Goal: Information Seeking & Learning: Learn about a topic

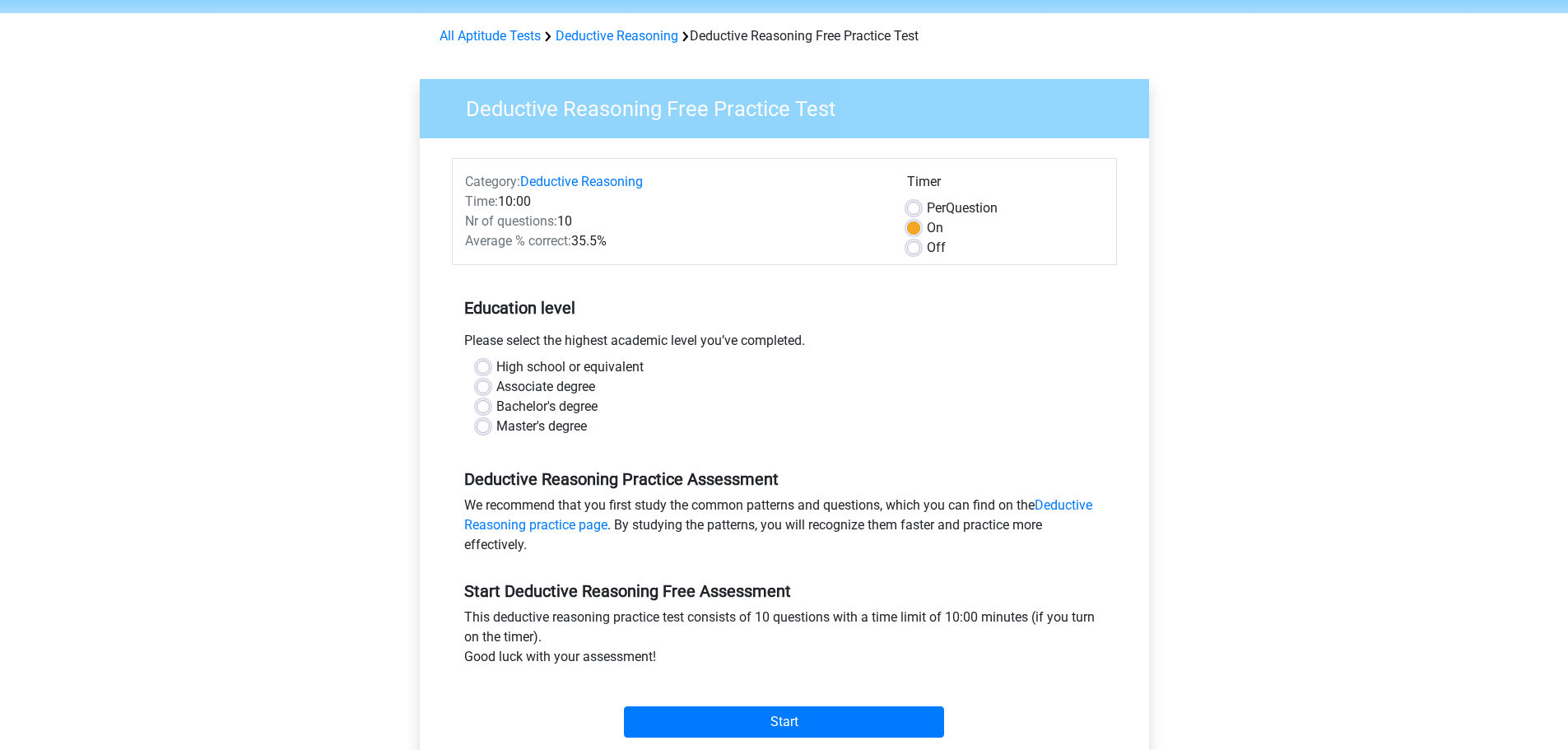
scroll to position [83, 0]
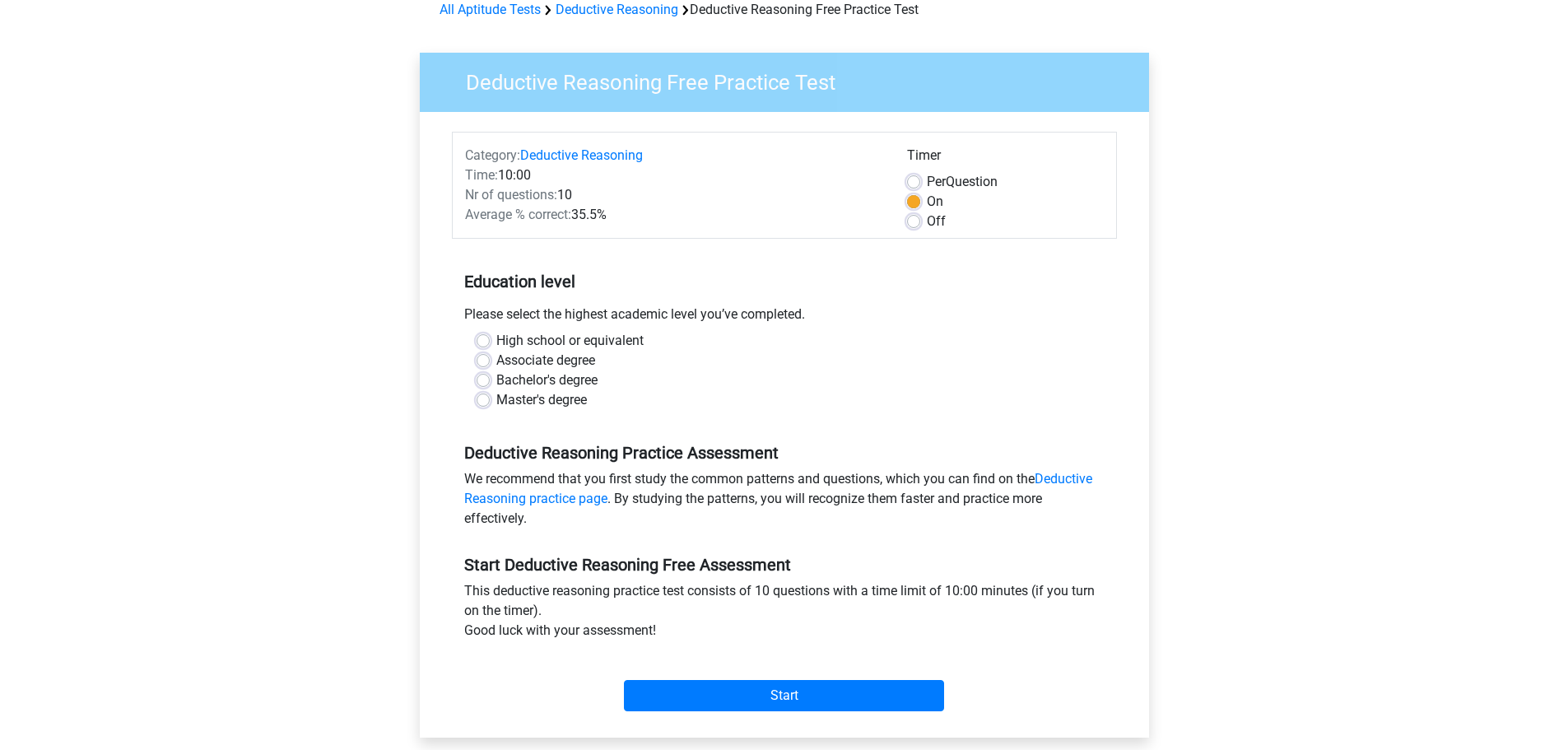
click at [497, 381] on label "Bachelor's degree" at bounding box center [547, 380] width 102 height 20
click at [488, 381] on input "Bachelor's degree" at bounding box center [483, 378] width 13 height 16
radio input "true"
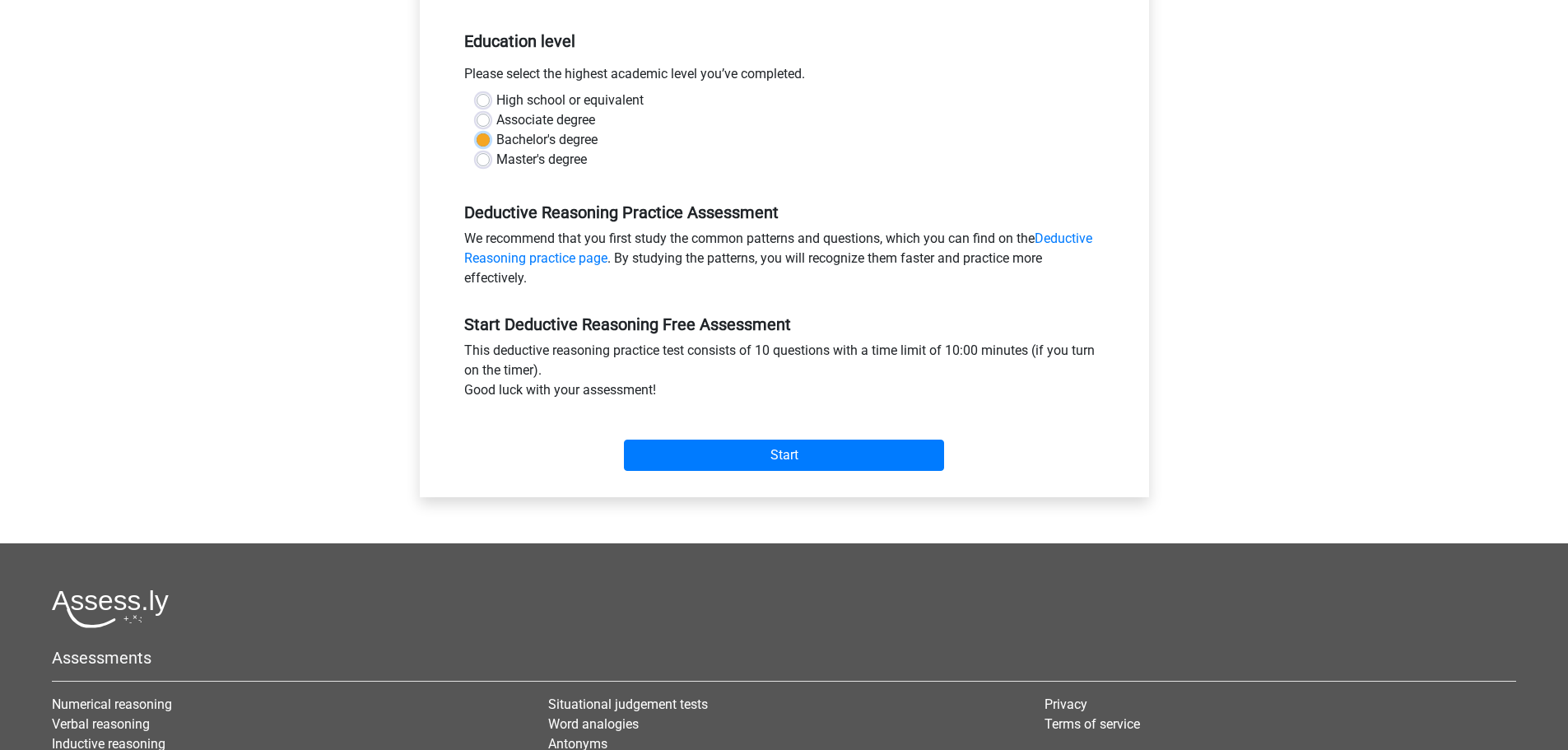
scroll to position [330, 0]
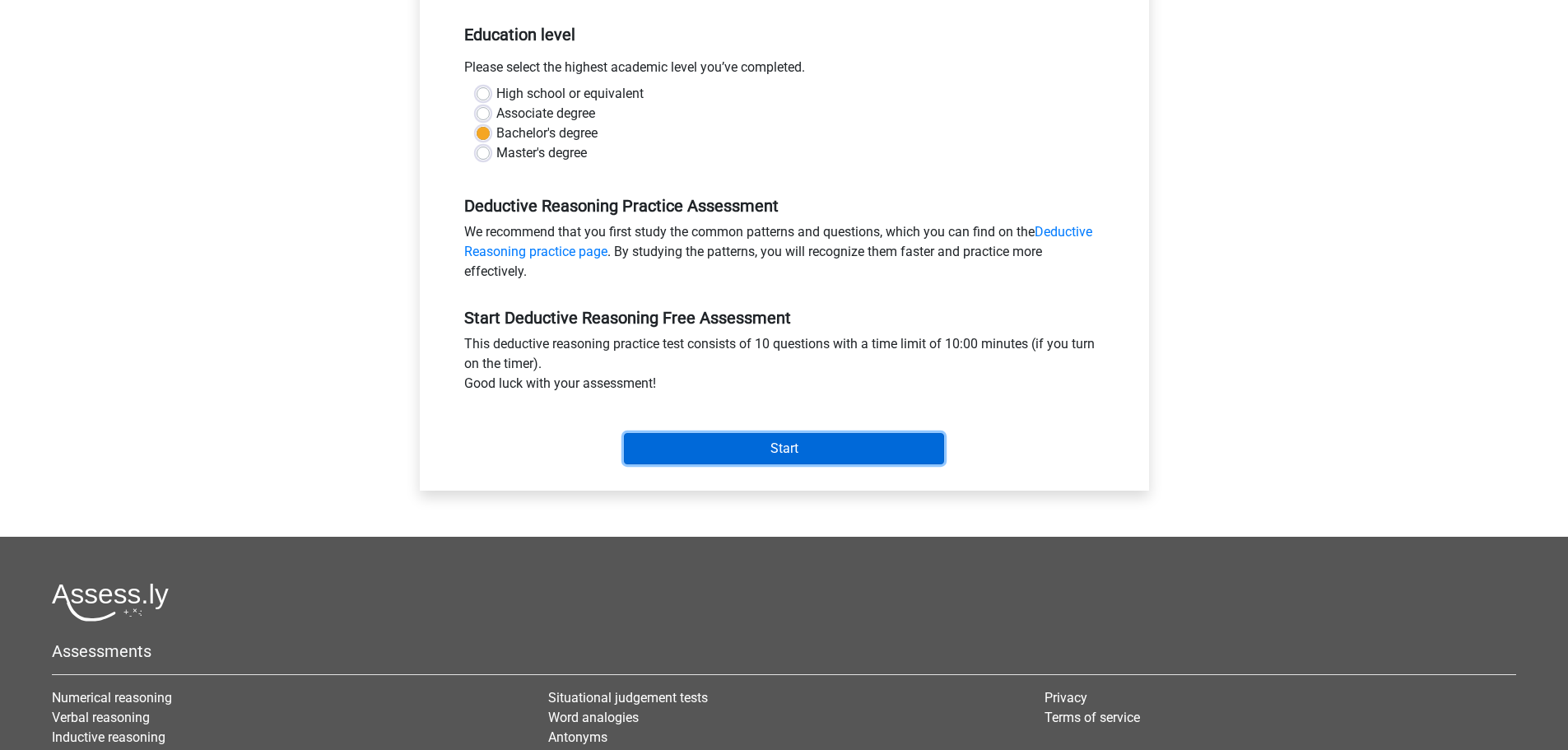
click at [809, 447] on input "Start" at bounding box center [784, 449] width 320 height 31
click at [727, 442] on input "Start" at bounding box center [784, 449] width 320 height 31
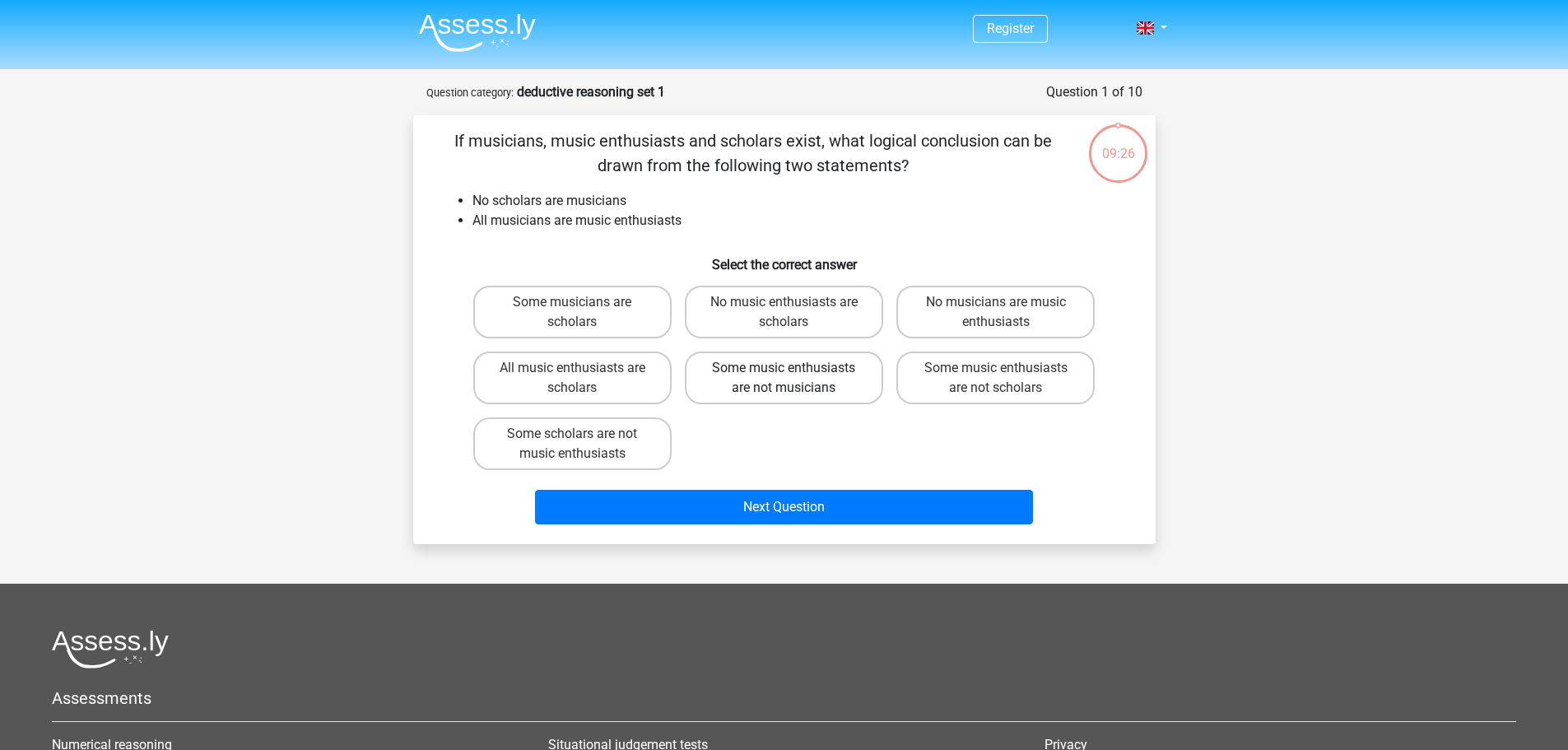
click at [747, 379] on label "Some music enthusiasts are not musicians" at bounding box center [784, 377] width 198 height 53
click at [783, 379] on input "Some music enthusiasts are not musicians" at bounding box center [788, 373] width 10 height 10
radio input "true"
click at [608, 447] on label "Some scholars are not music enthusiasts" at bounding box center [572, 443] width 198 height 53
click at [583, 444] on input "Some scholars are not music enthusiasts" at bounding box center [577, 439] width 10 height 10
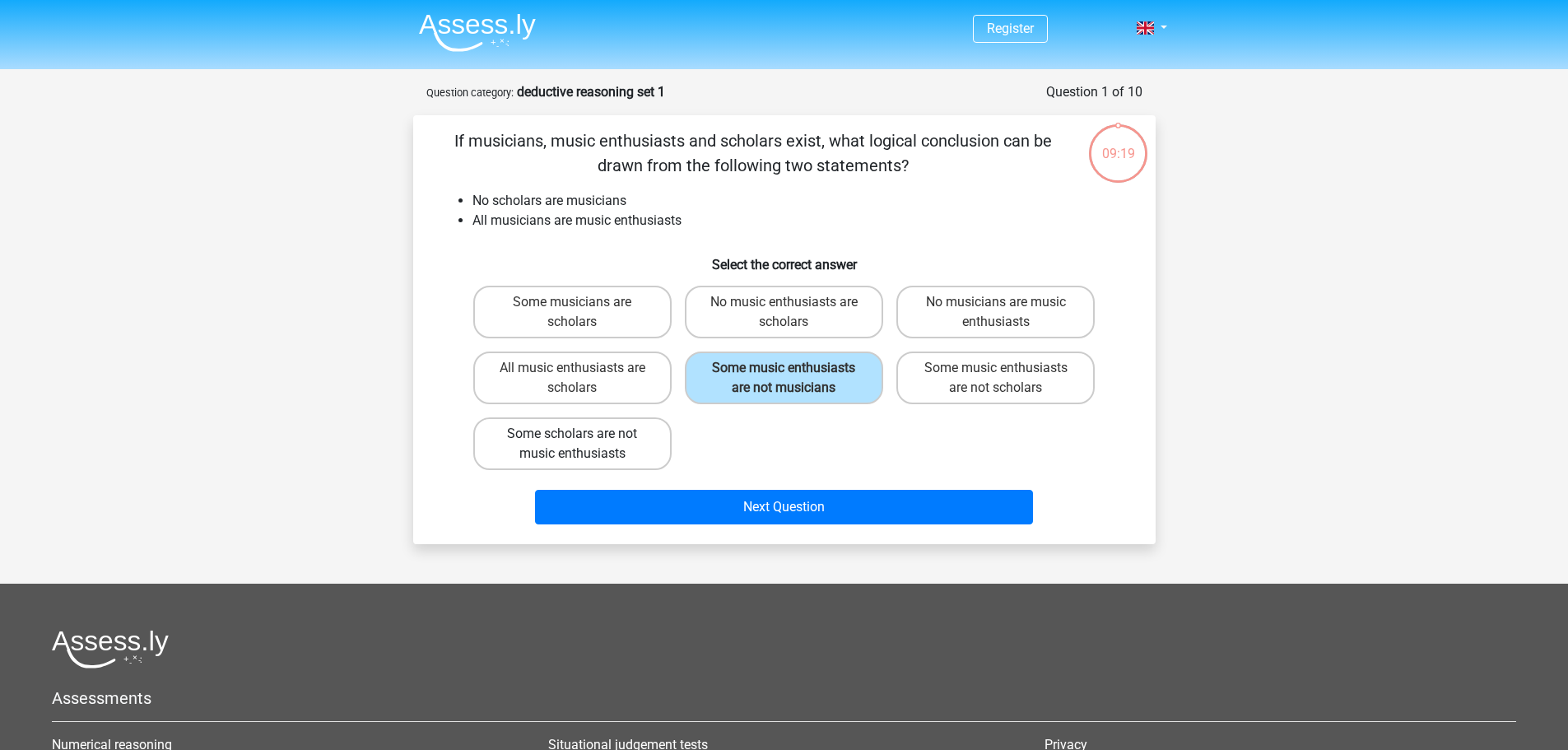
radio input "true"
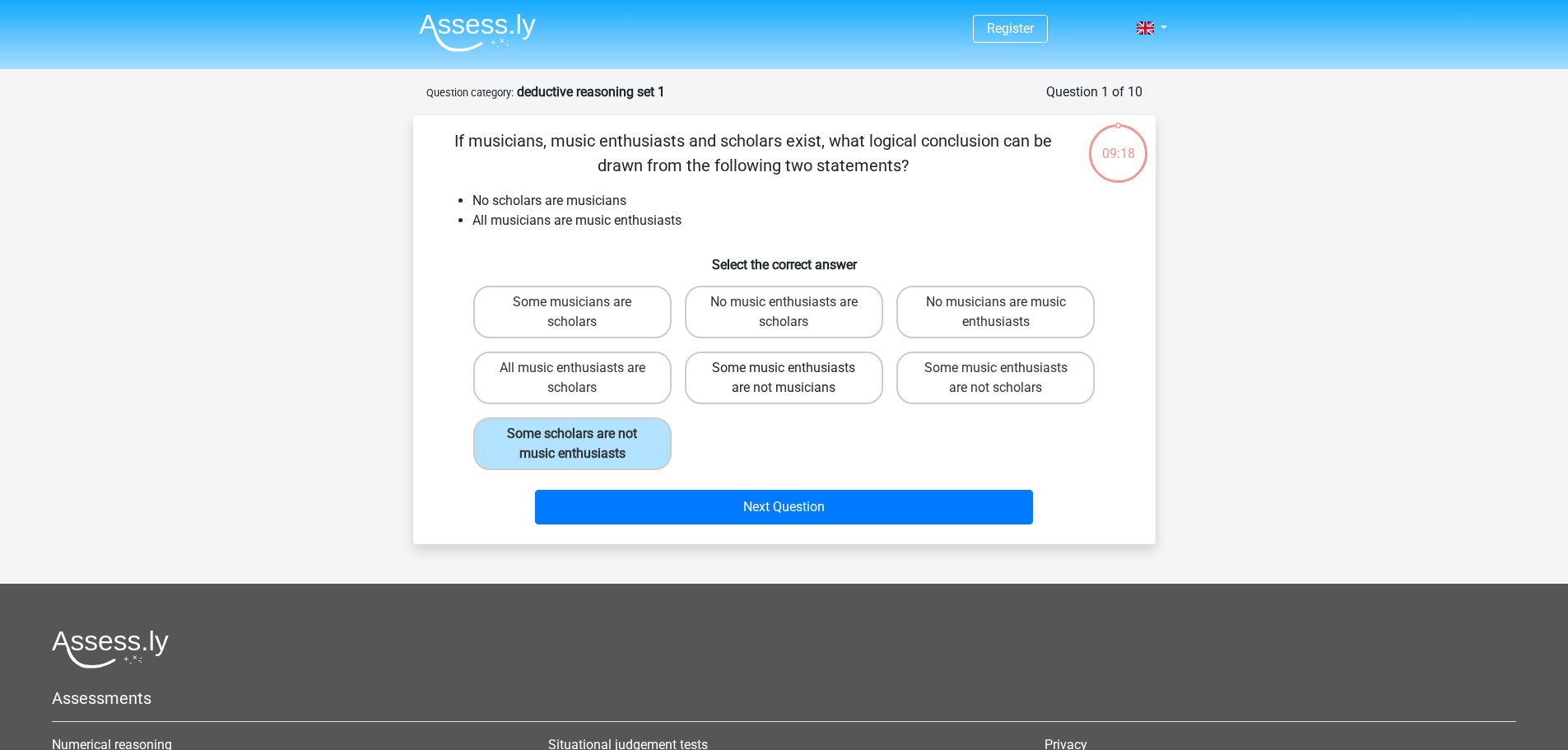
click at [778, 382] on label "Some music enthusiasts are not musicians" at bounding box center [784, 377] width 198 height 53
click at [783, 379] on input "Some music enthusiasts are not musicians" at bounding box center [788, 373] width 10 height 10
radio input "true"
click at [768, 369] on label "Some music enthusiasts are not musicians" at bounding box center [784, 377] width 198 height 53
click at [783, 369] on input "Some music enthusiasts are not musicians" at bounding box center [788, 373] width 10 height 10
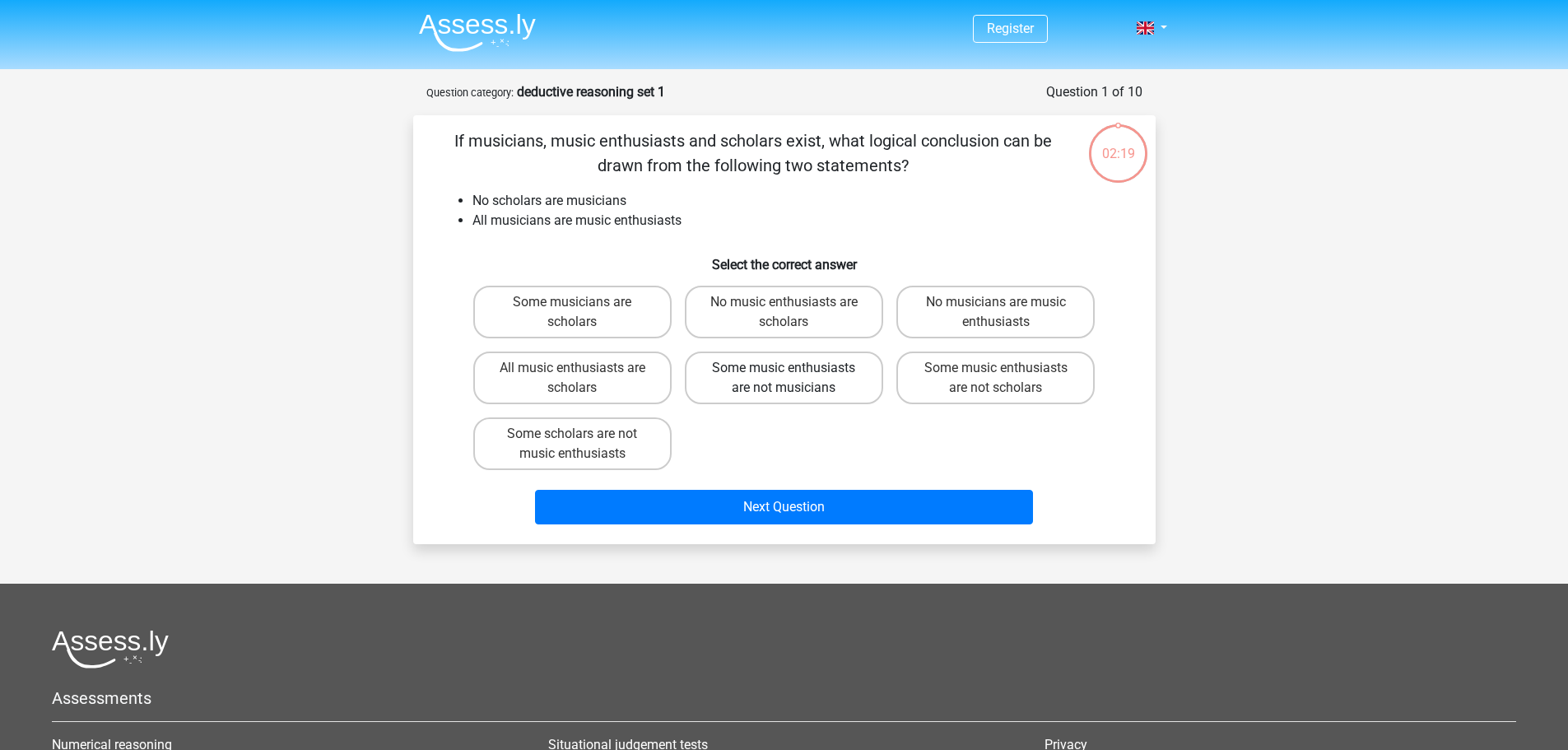
radio input "true"
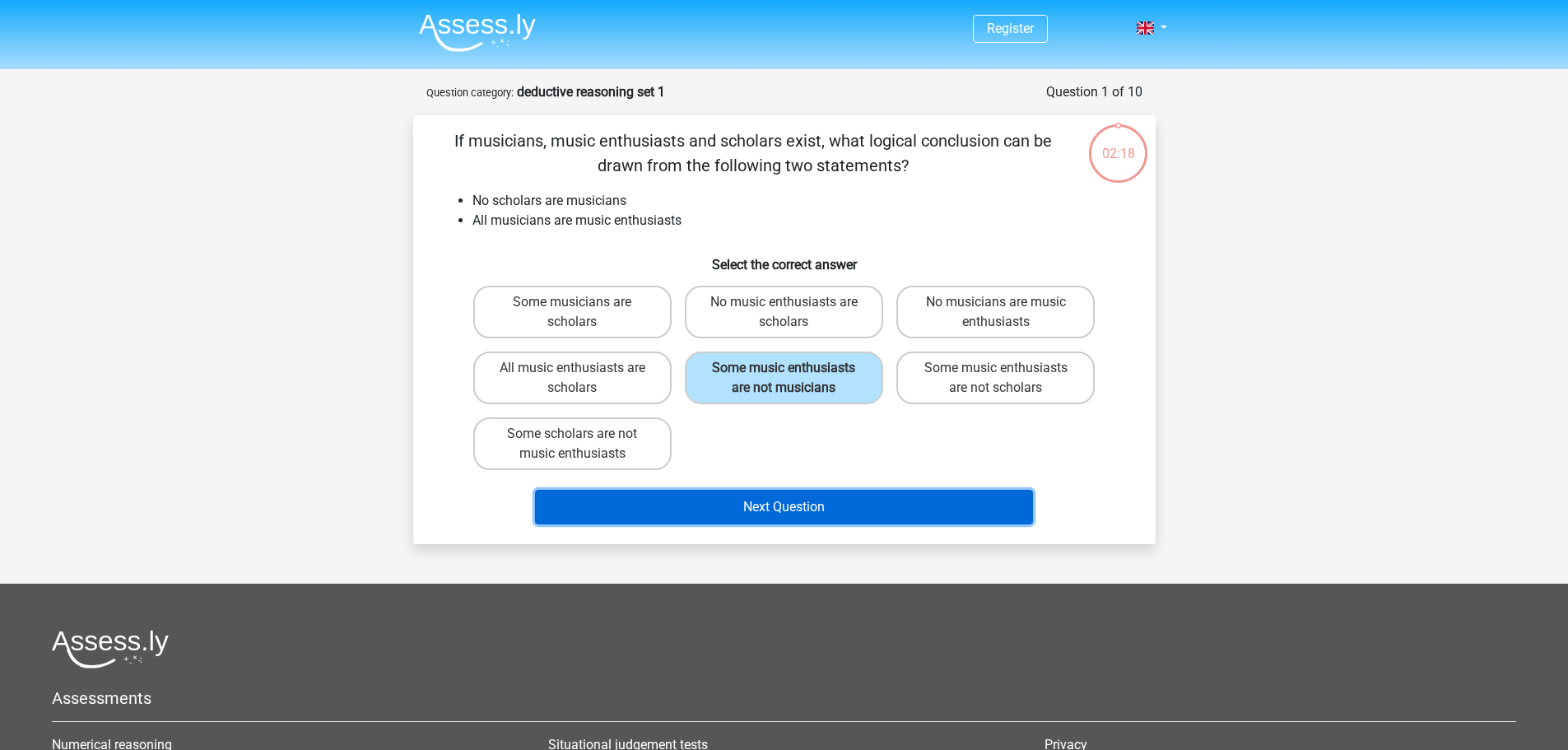
click at [744, 505] on button "Next Question" at bounding box center [784, 507] width 498 height 34
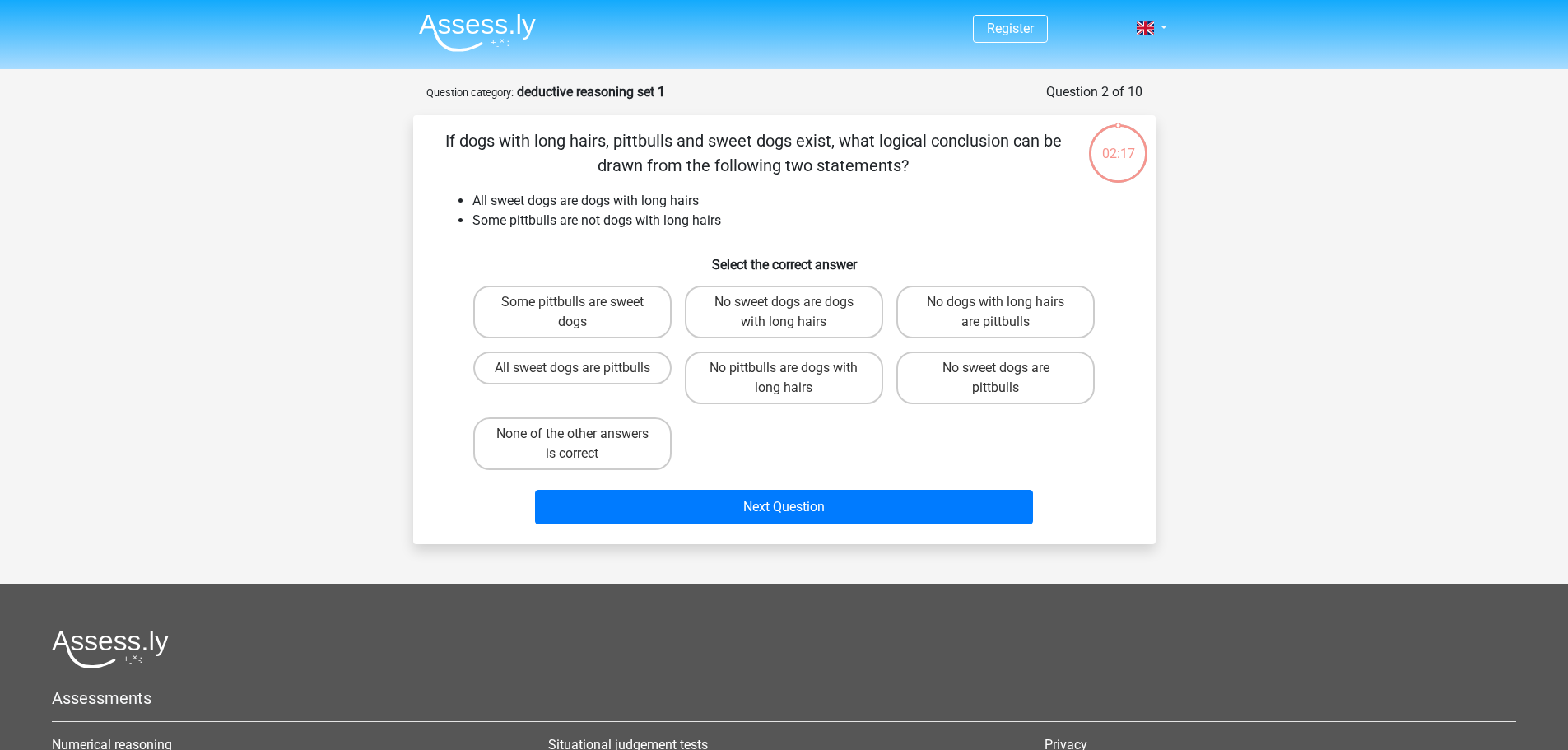
scroll to position [83, 0]
